Goal: Task Accomplishment & Management: Use online tool/utility

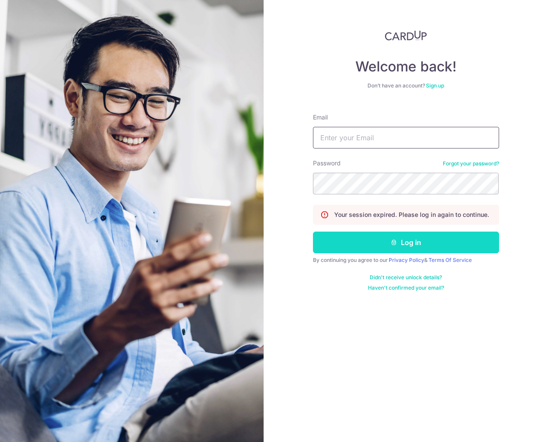
type input "[PERSON_NAME][EMAIL_ADDRESS][DOMAIN_NAME]"
click at [353, 250] on button "Log in" at bounding box center [406, 243] width 186 height 22
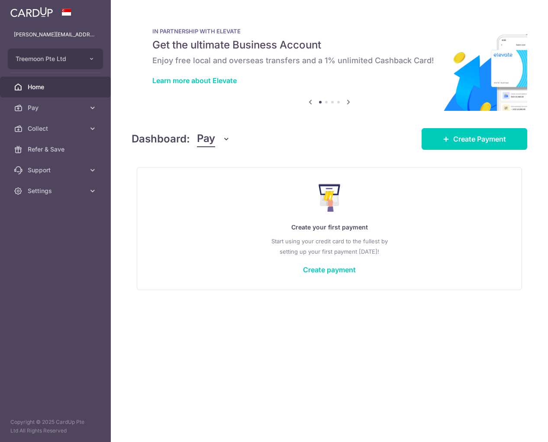
click at [220, 139] on button "Pay" at bounding box center [213, 139] width 33 height 16
click at [220, 182] on link "Collect" at bounding box center [243, 184] width 90 height 21
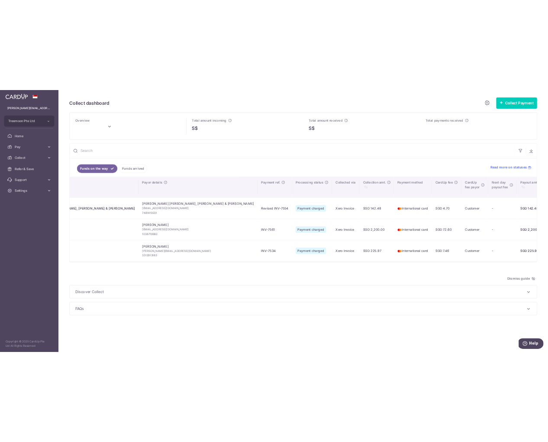
scroll to position [0, 99]
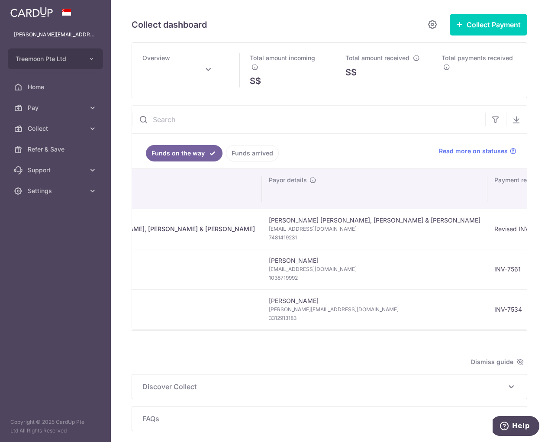
type input "[DATE]"
